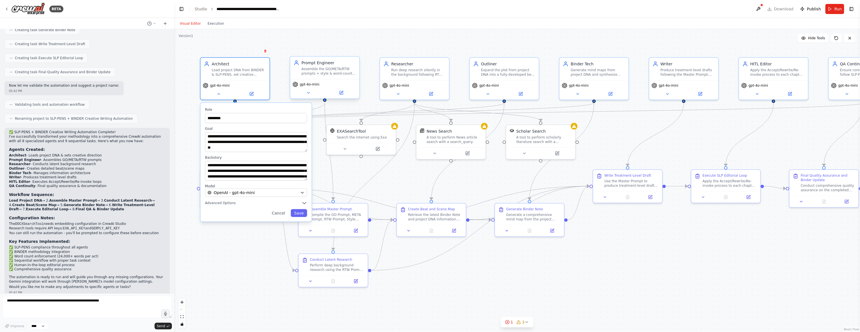
click at [310, 97] on div "gpt-4o-mini" at bounding box center [324, 88] width 69 height 19
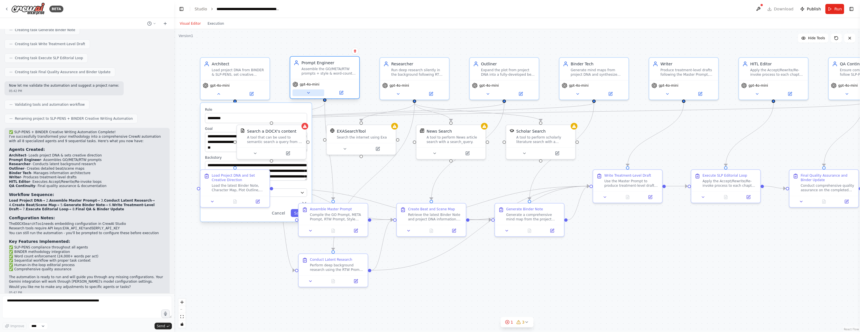
click at [309, 94] on icon at bounding box center [308, 93] width 4 height 4
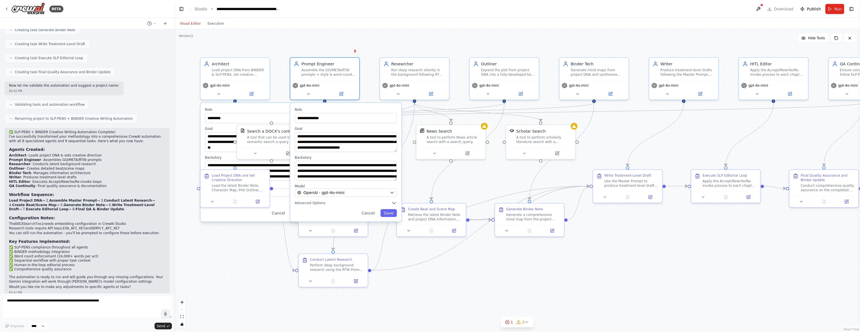
click at [468, 299] on div ".deletable-edge-delete-btn { width: 20px; height: 20px; border: 0px solid #ffff…" at bounding box center [517, 180] width 686 height 303
click at [369, 213] on button "Cancel" at bounding box center [368, 213] width 20 height 8
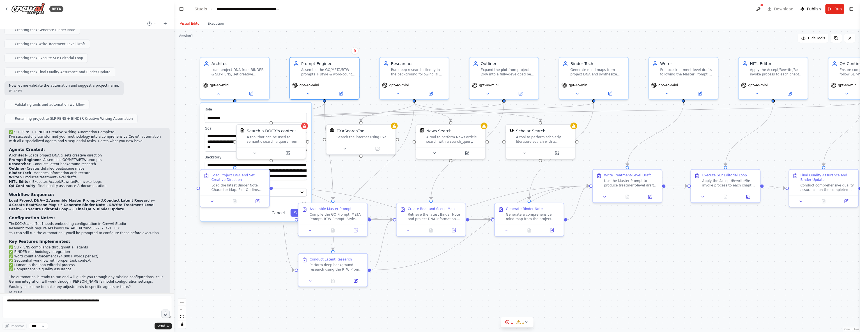
click at [281, 214] on button "Cancel" at bounding box center [278, 213] width 20 height 8
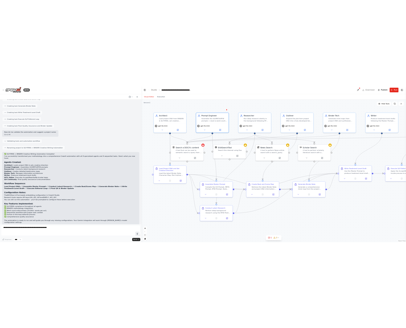
scroll to position [957, 0]
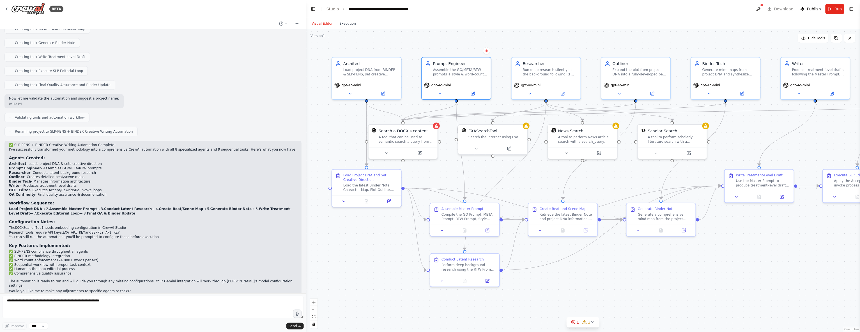
drag, startPoint x: 172, startPoint y: 150, endPoint x: 264, endPoint y: 196, distance: 102.9
click at [306, 157] on div "BETA I want to create an agent that uses gemini and executes on a specific writ…" at bounding box center [430, 166] width 860 height 332
click at [243, 302] on textarea at bounding box center [152, 307] width 301 height 22
type textarea "**********"
click at [242, 305] on textarea "**********" at bounding box center [152, 307] width 301 height 22
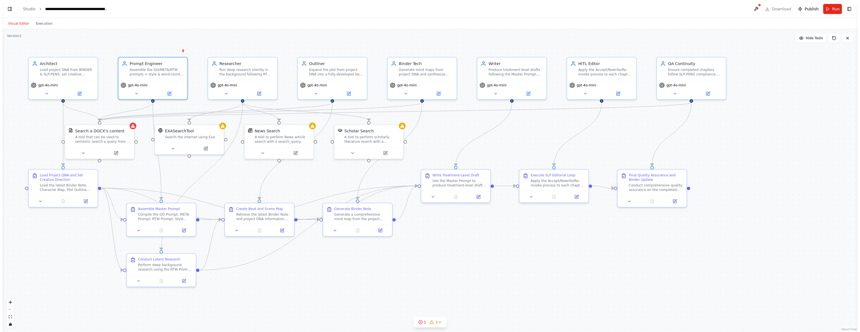
scroll to position [802, 0]
select select "****"
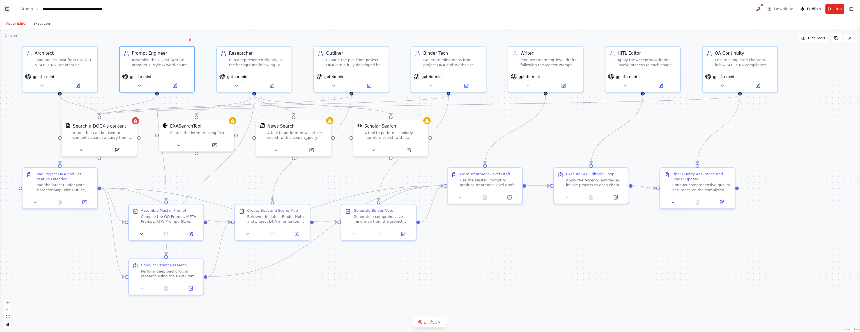
click at [8, 8] on button "Toggle Left Sidebar" at bounding box center [7, 9] width 8 height 8
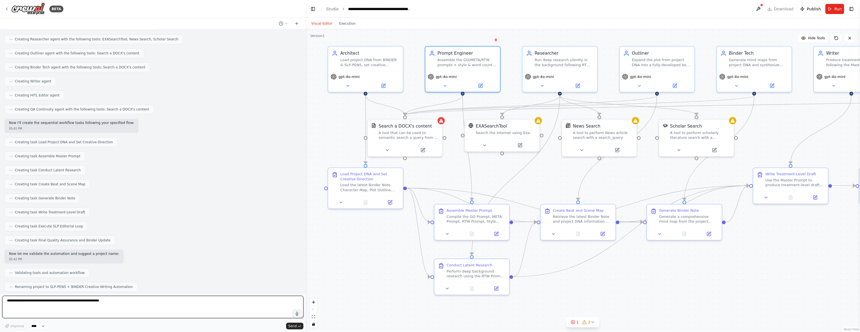
click at [123, 300] on textarea at bounding box center [152, 307] width 301 height 22
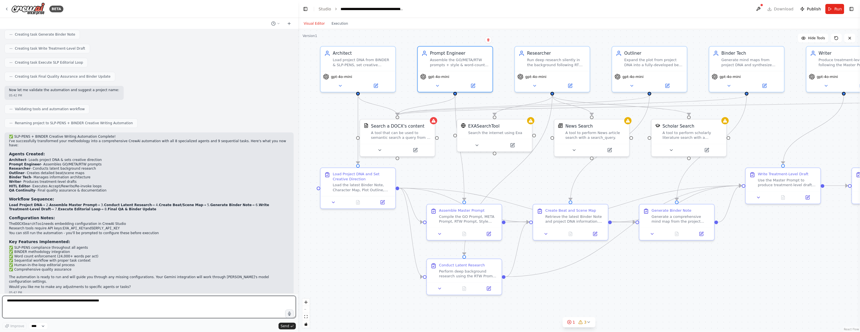
drag, startPoint x: 303, startPoint y: 258, endPoint x: 297, endPoint y: 317, distance: 59.5
click at [297, 317] on div "BETA I want to create an agent that uses gemini and executes on a specific writ…" at bounding box center [430, 166] width 860 height 332
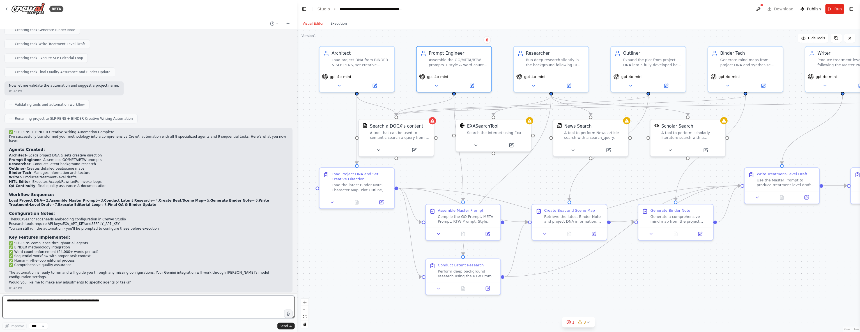
click at [123, 302] on textarea at bounding box center [148, 307] width 293 height 22
type textarea "**********"
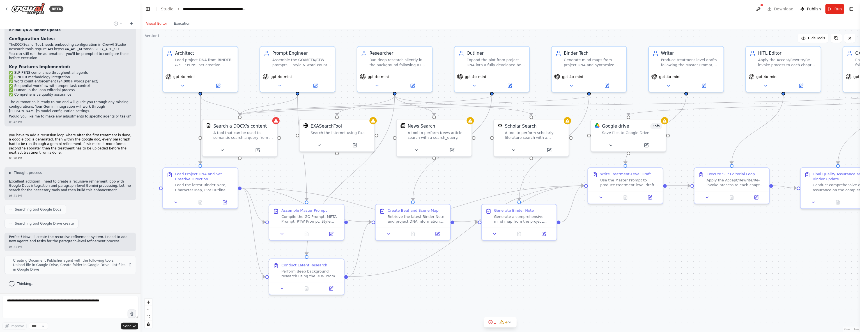
scroll to position [1422, 0]
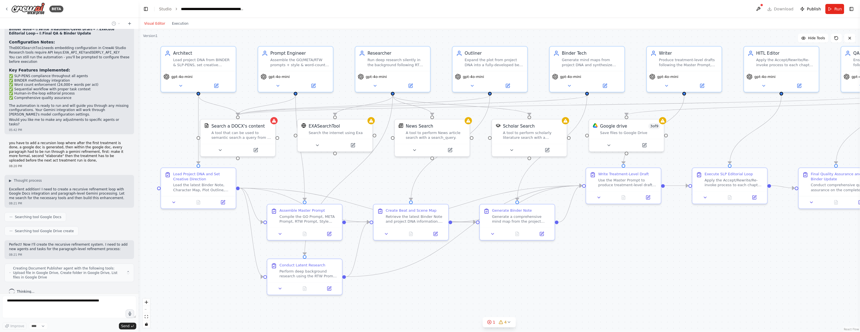
drag, startPoint x: 296, startPoint y: 161, endPoint x: 139, endPoint y: 141, distance: 157.6
click at [139, 141] on div "BETA I want to create an agent that uses gemini and executes on a specific writ…" at bounding box center [430, 166] width 860 height 332
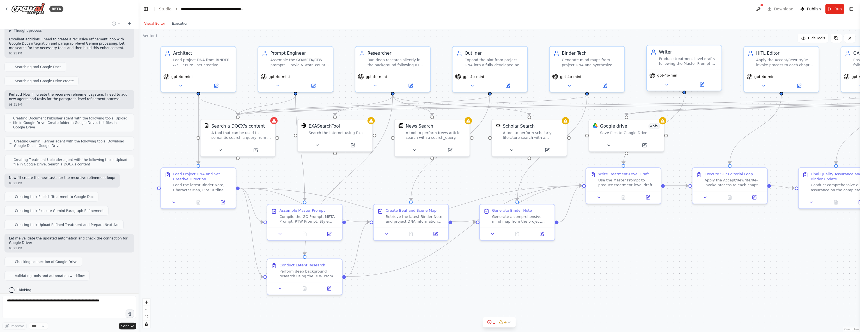
scroll to position [1587, 0]
